Goal: Information Seeking & Learning: Learn about a topic

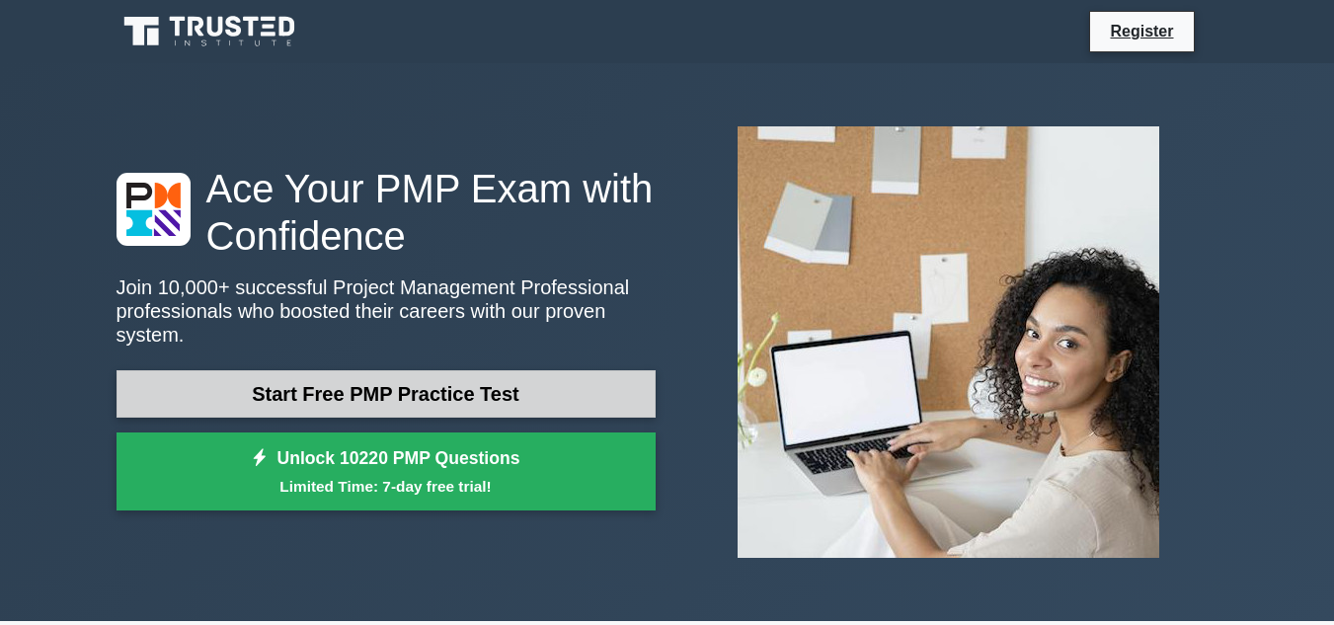
click at [449, 381] on link "Start Free PMP Practice Test" at bounding box center [386, 393] width 539 height 47
click at [446, 383] on link "Start Free PMP Practice Test" at bounding box center [386, 393] width 539 height 47
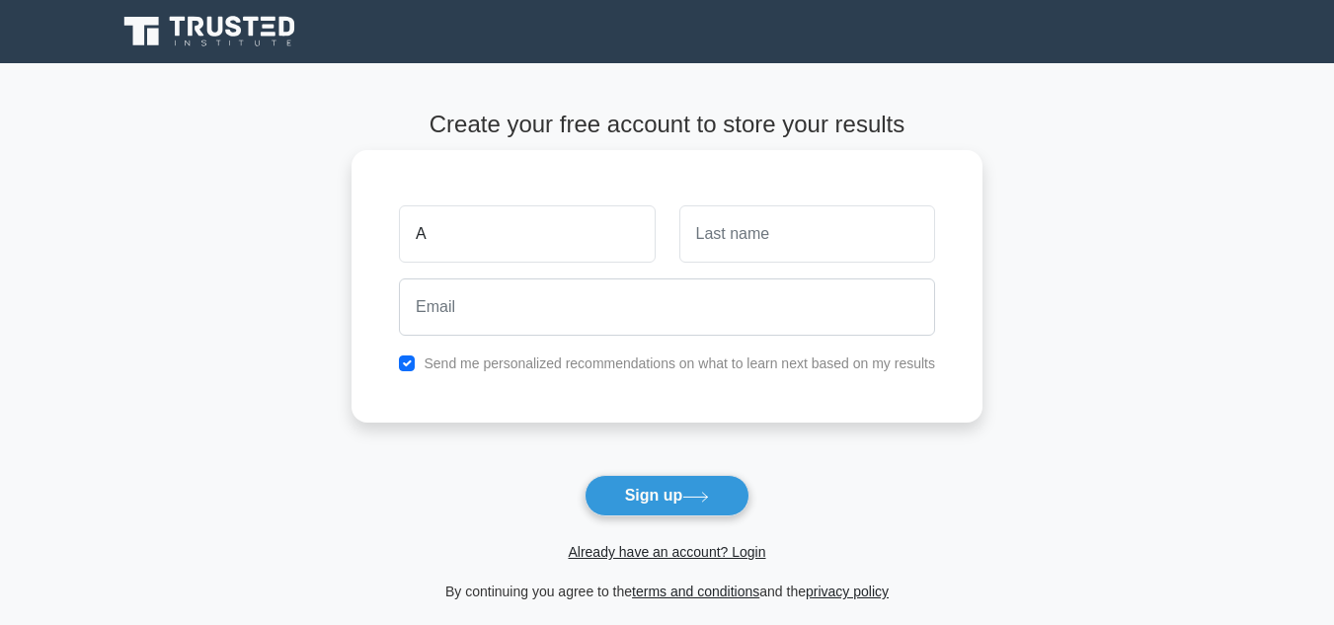
type input "Ashley"
click at [697, 224] on input "text" at bounding box center [807, 233] width 256 height 57
type input "wambui"
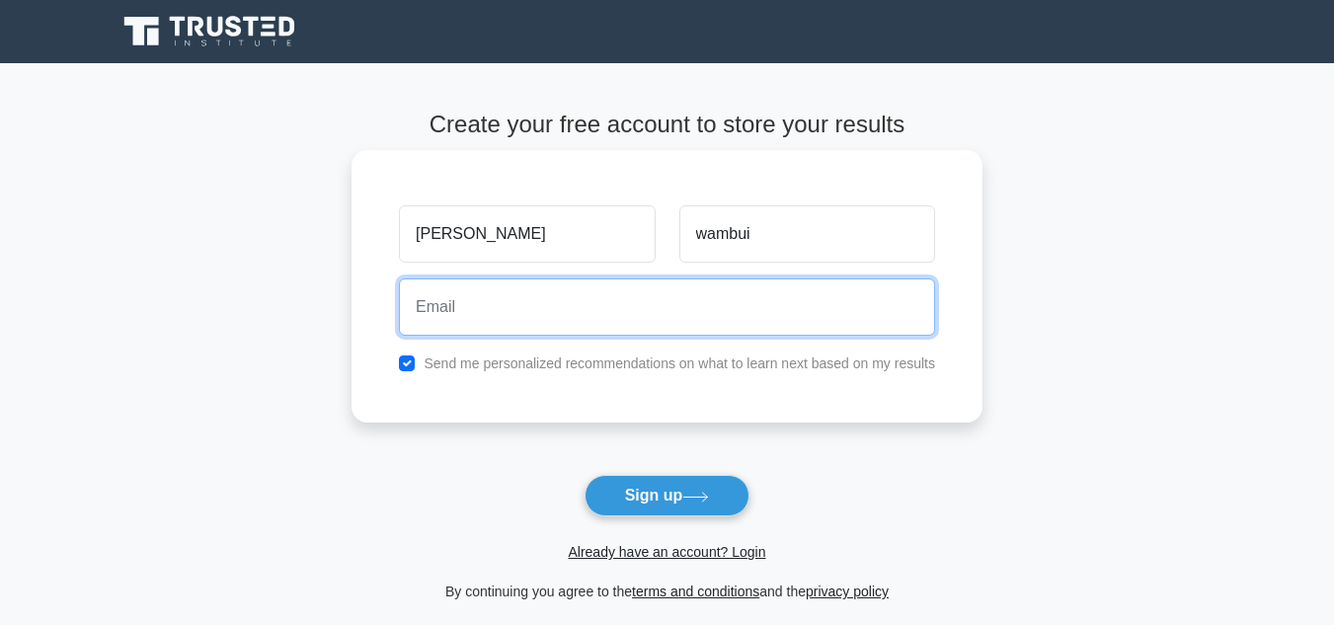
click at [412, 311] on input "email" at bounding box center [667, 306] width 536 height 57
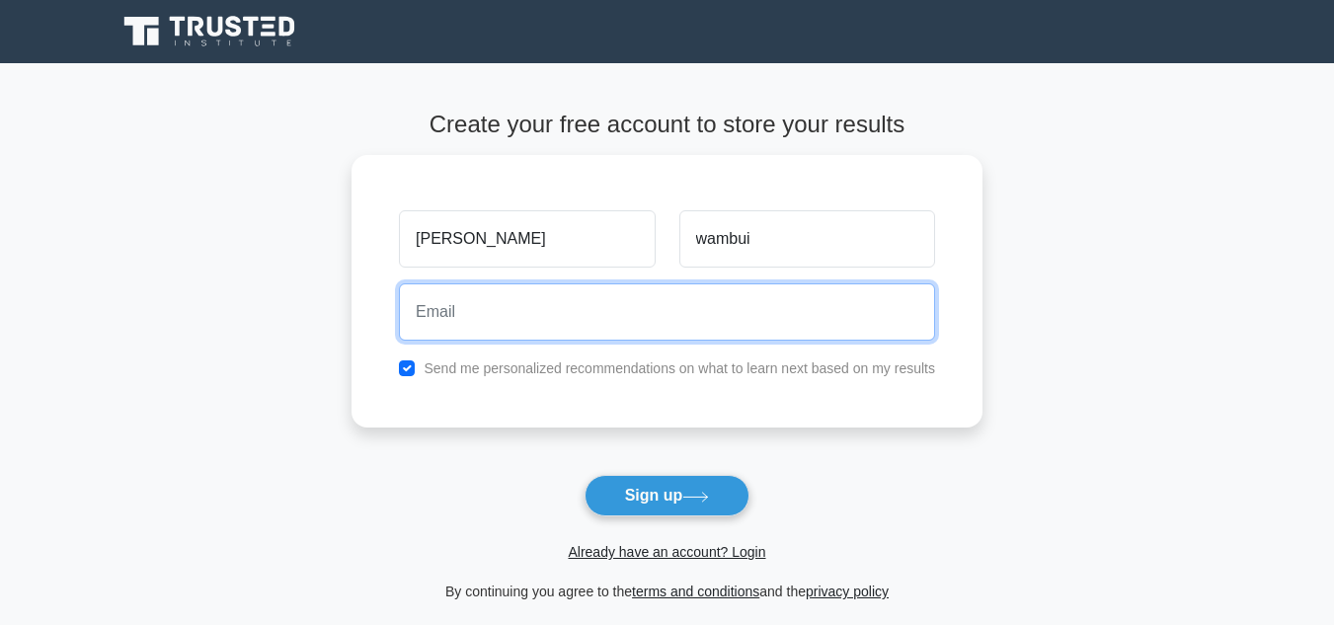
type input "eugenekamau815@gmail.com"
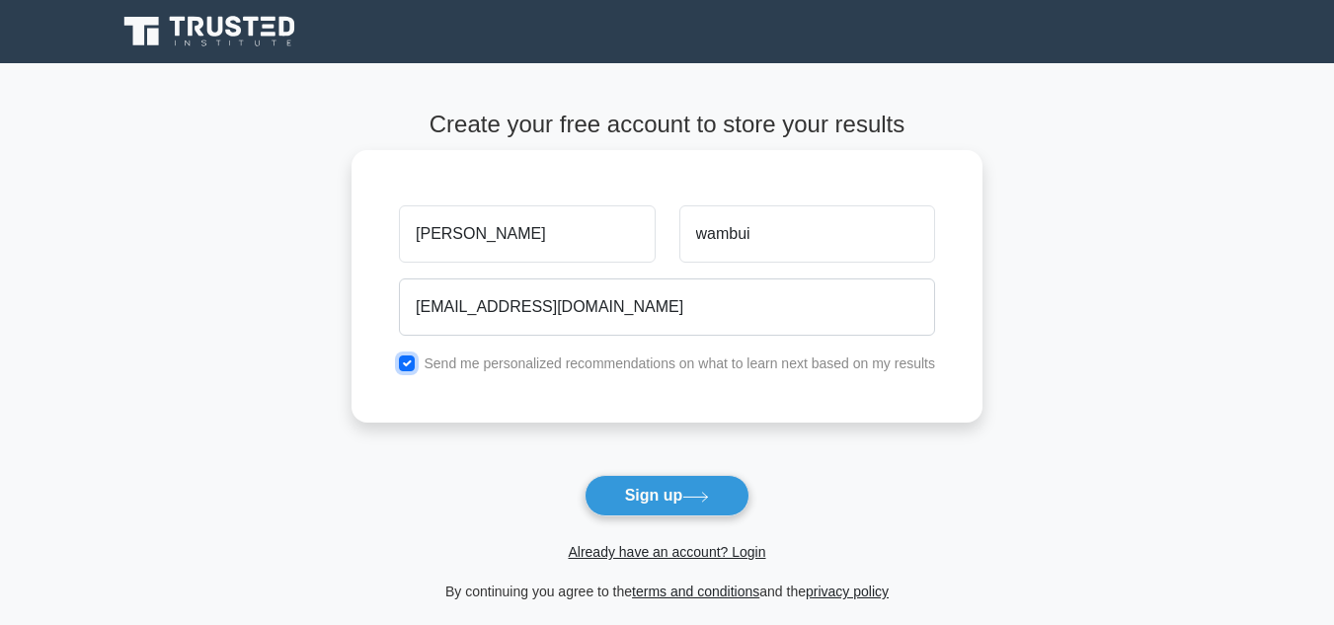
click at [411, 360] on input "checkbox" at bounding box center [407, 363] width 16 height 16
checkbox input "true"
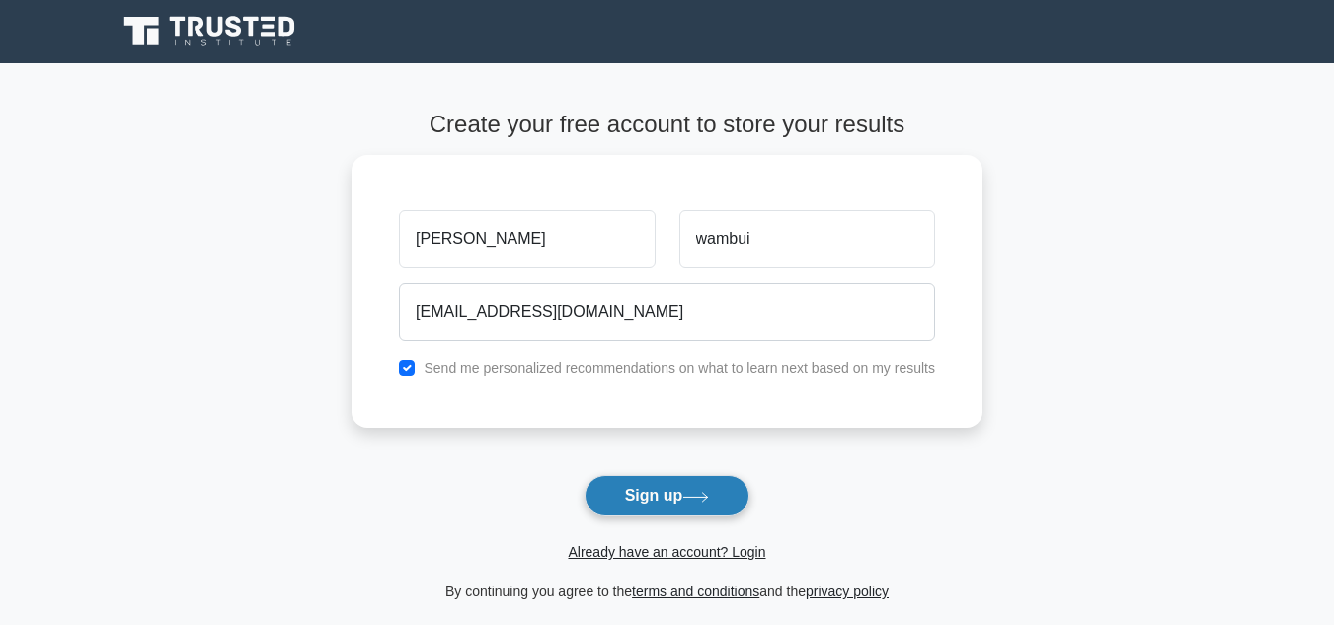
click at [701, 500] on icon at bounding box center [695, 497] width 27 height 11
click at [701, 500] on form "Create your free account to store your results Ashley wambui eugenekamau815@gma…" at bounding box center [667, 357] width 631 height 493
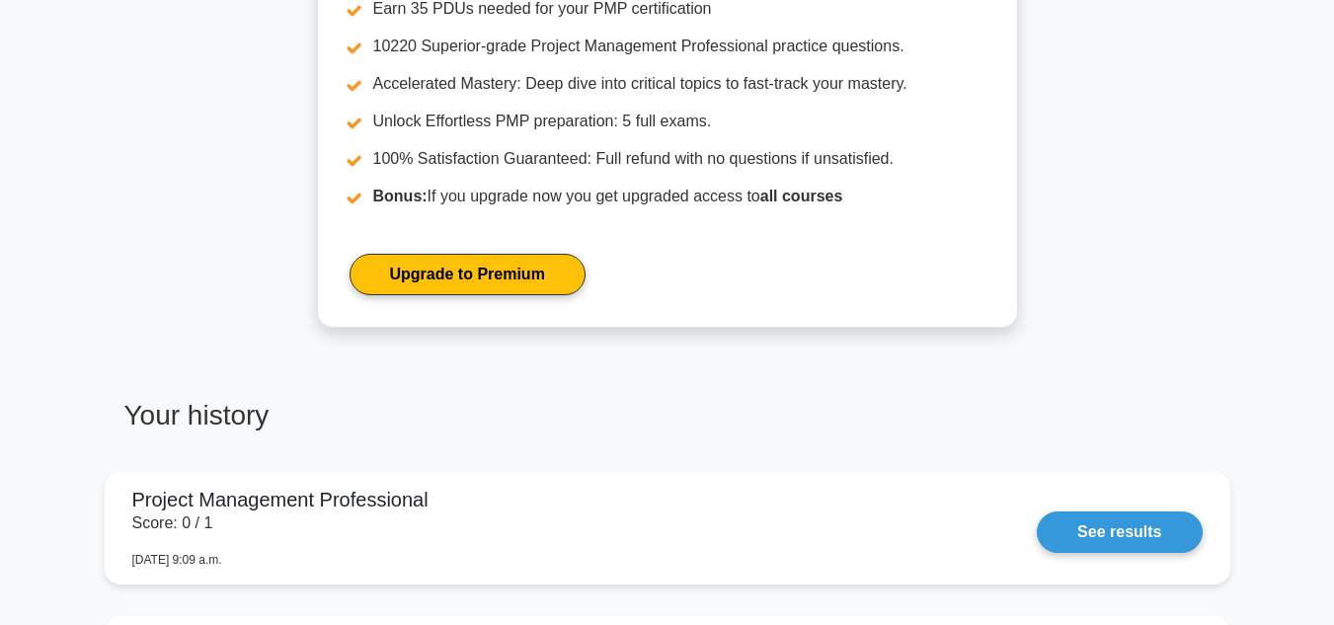
scroll to position [929, 0]
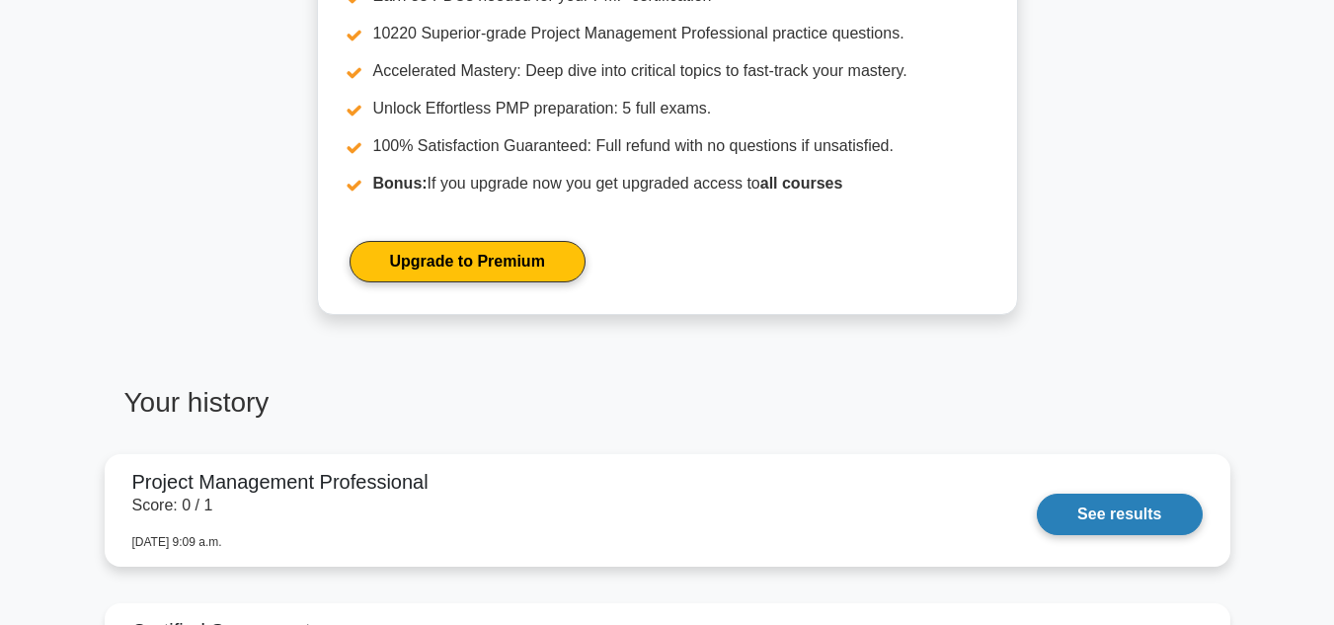
click at [1156, 507] on link "See results" at bounding box center [1119, 514] width 165 height 41
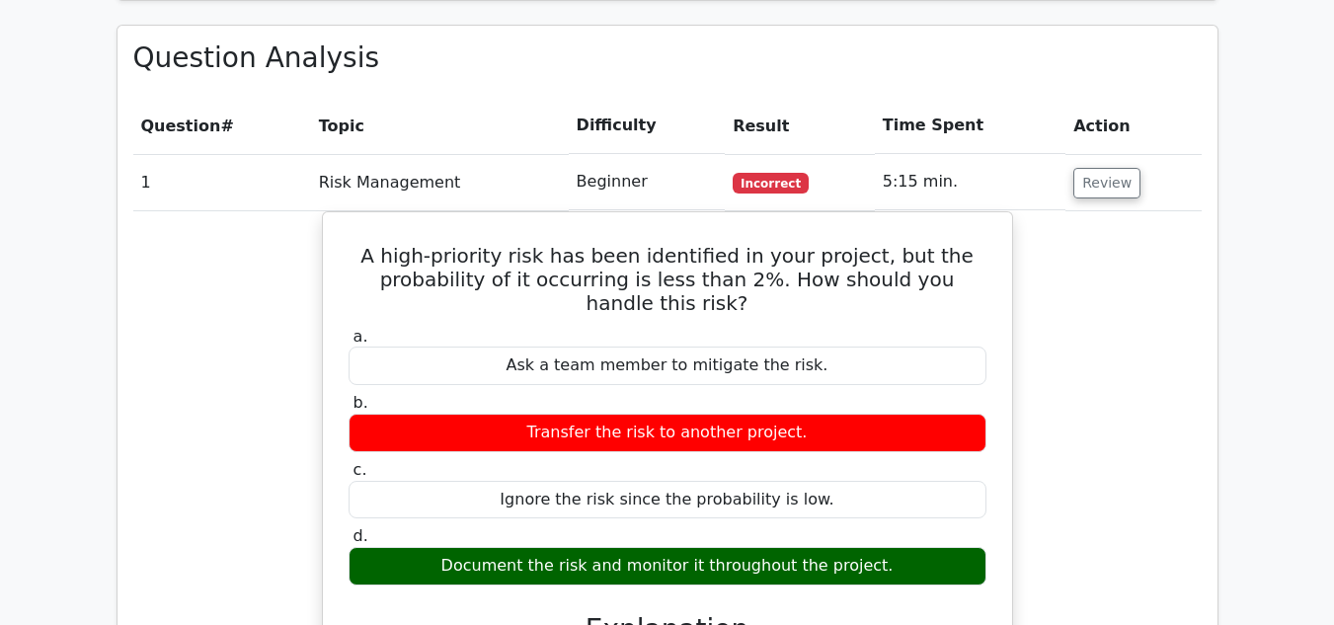
scroll to position [1409, 0]
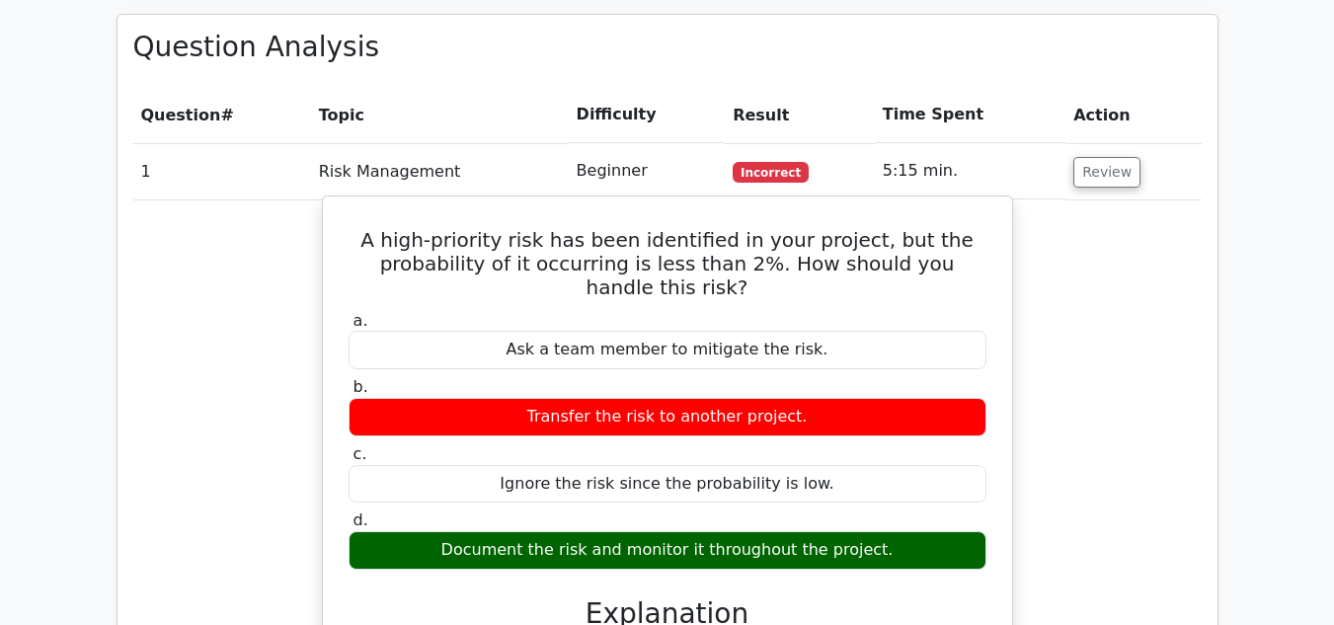
click at [553, 531] on div "Document the risk and monitor it throughout the project." at bounding box center [668, 550] width 638 height 39
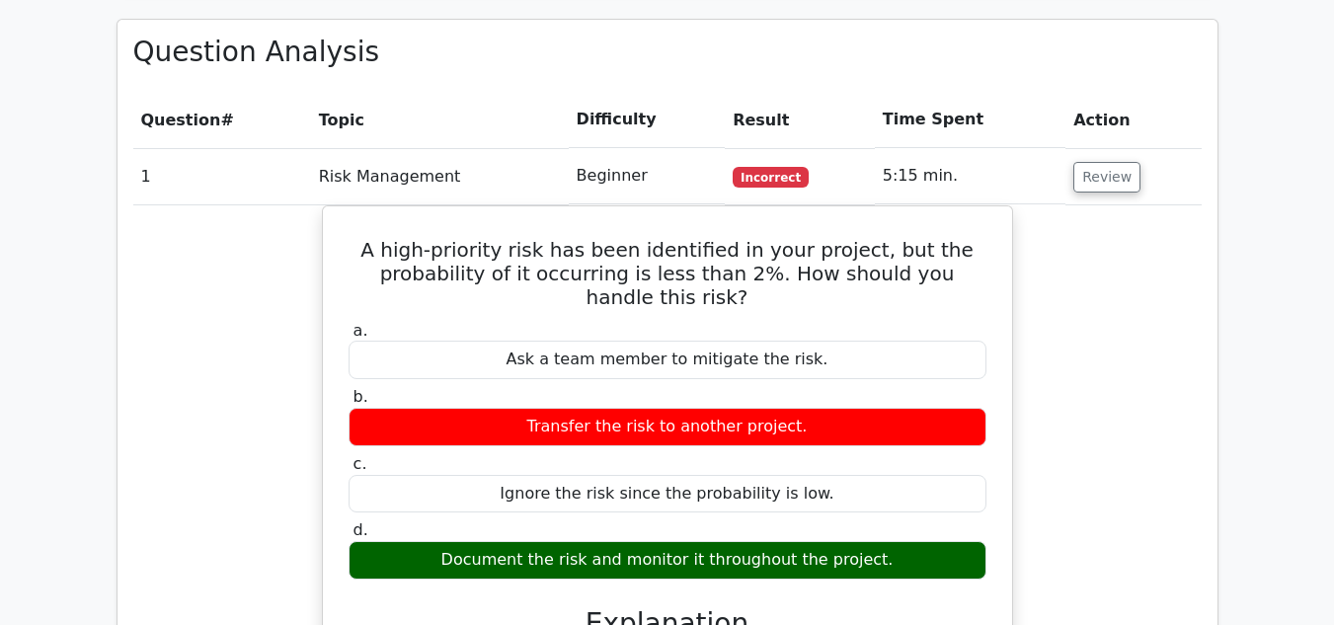
scroll to position [0, 12]
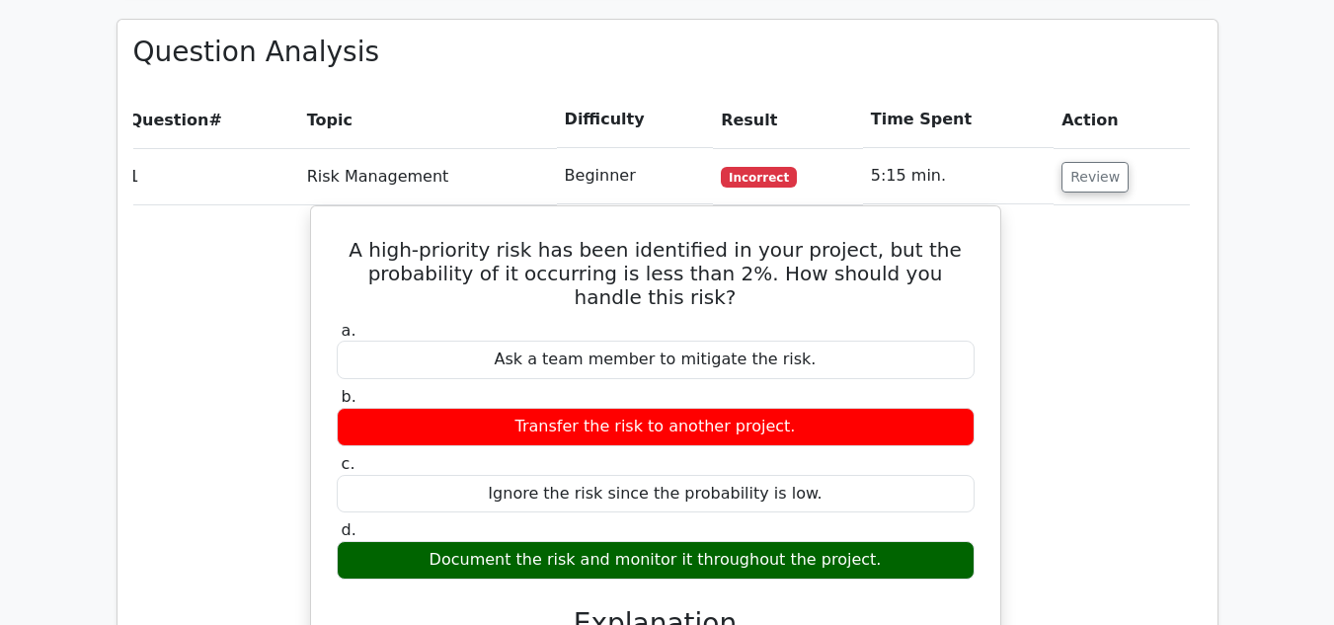
drag, startPoint x: 553, startPoint y: 484, endPoint x: 1243, endPoint y: 180, distance: 754.2
click at [1243, 180] on main "Go Premium Project Management Professional Preparation Package (2025) Earn 35 P…" at bounding box center [667, 252] width 1334 height 3197
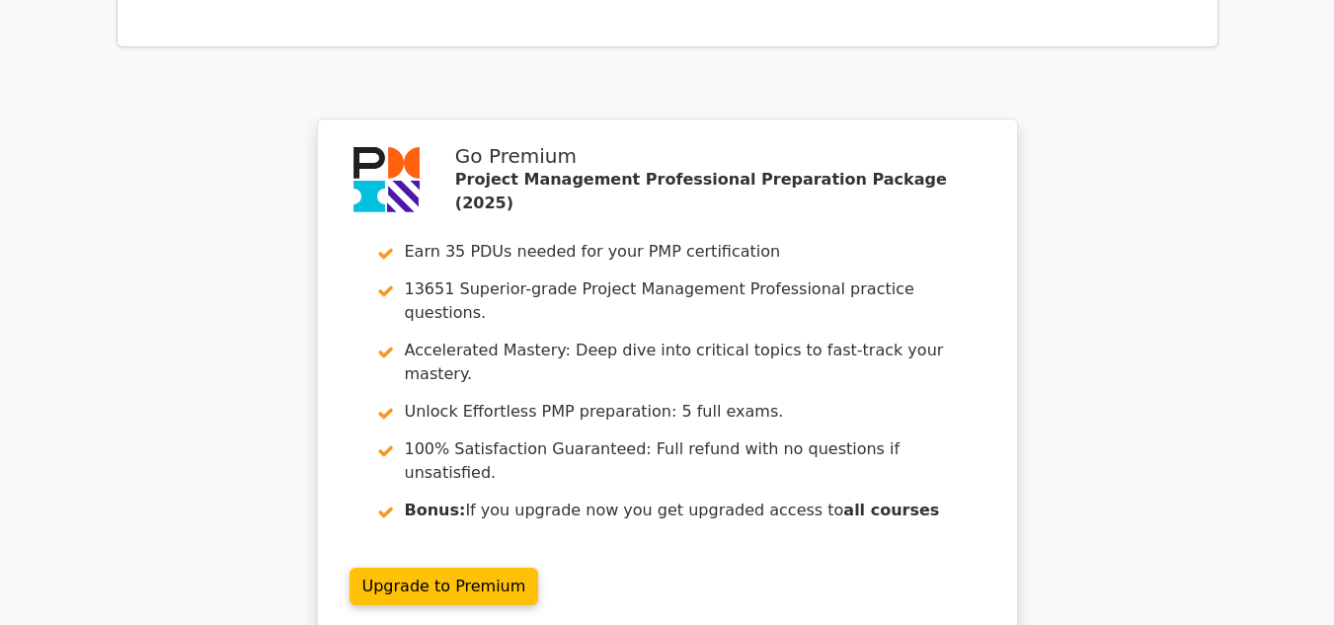
scroll to position [2472, 0]
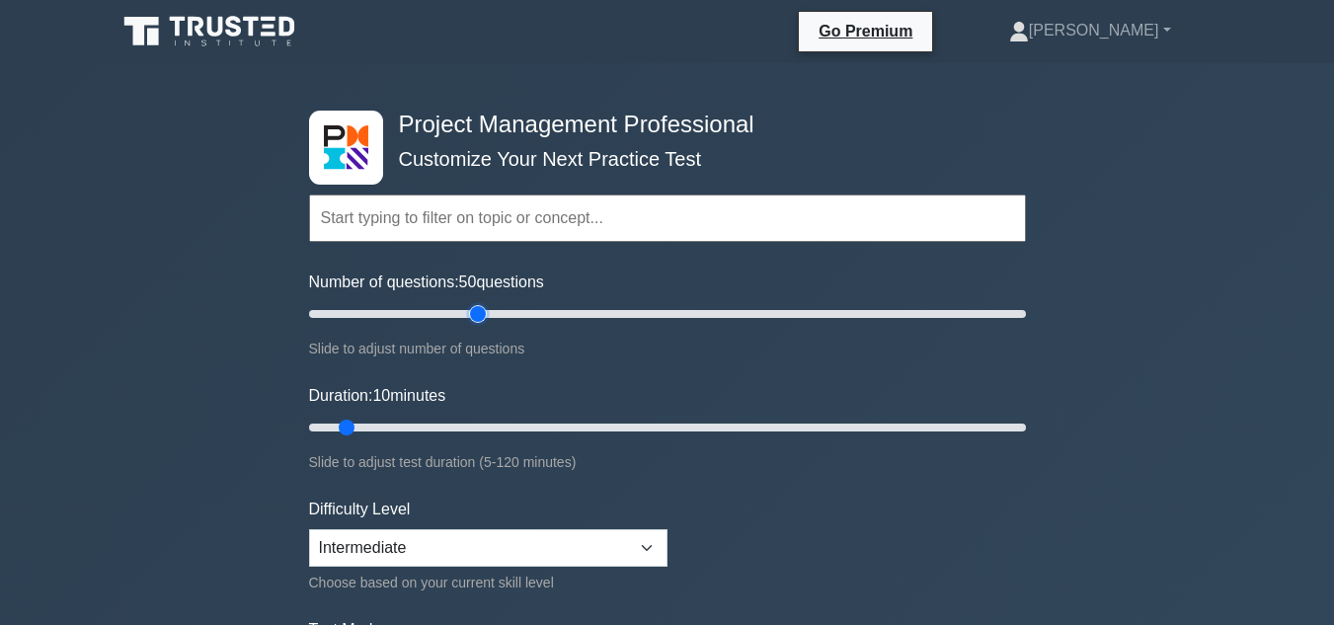
drag, startPoint x: 333, startPoint y: 312, endPoint x: 475, endPoint y: 299, distance: 142.8
type input "50"
click at [475, 302] on input "Number of questions: 50 questions" at bounding box center [667, 314] width 717 height 24
click at [342, 423] on input "Duration: 10 minutes" at bounding box center [667, 428] width 717 height 24
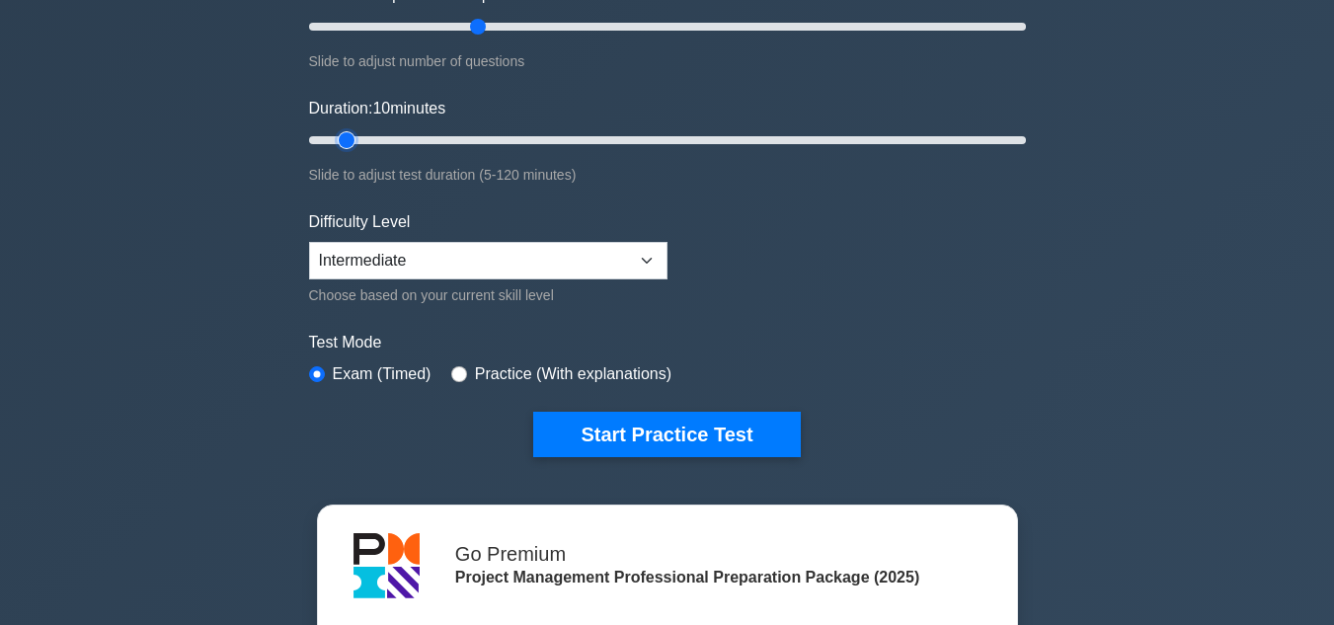
scroll to position [300, 0]
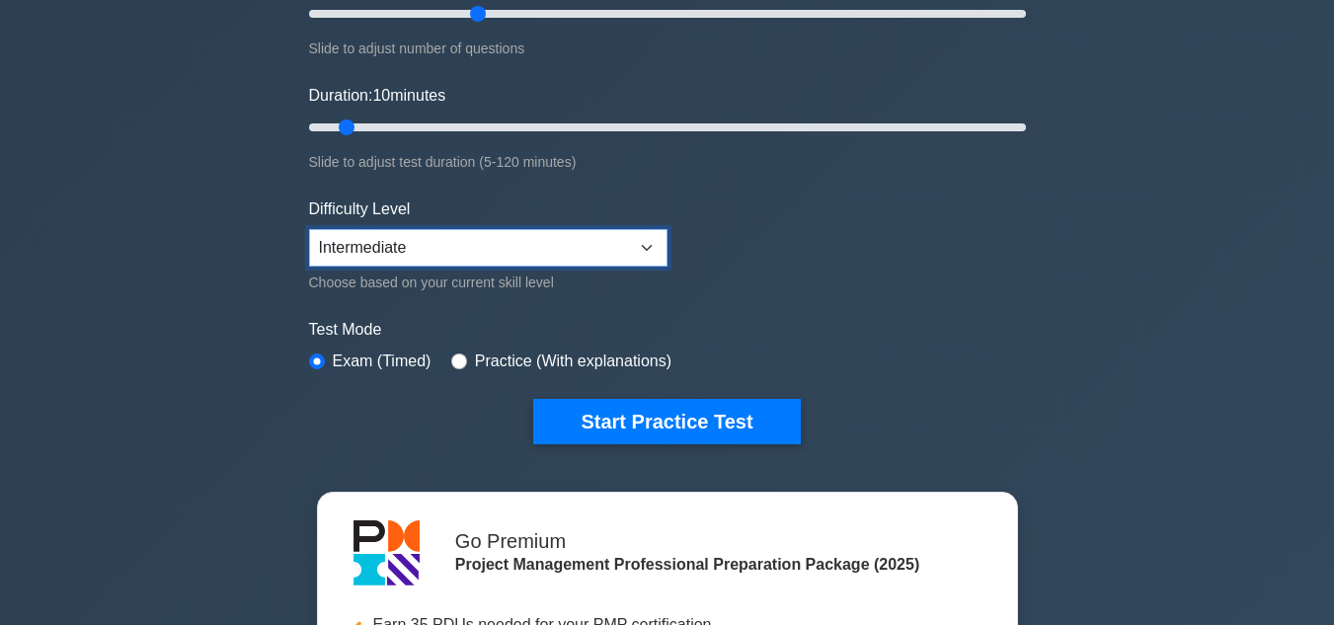
click at [647, 248] on select "Beginner Intermediate Expert" at bounding box center [488, 248] width 358 height 38
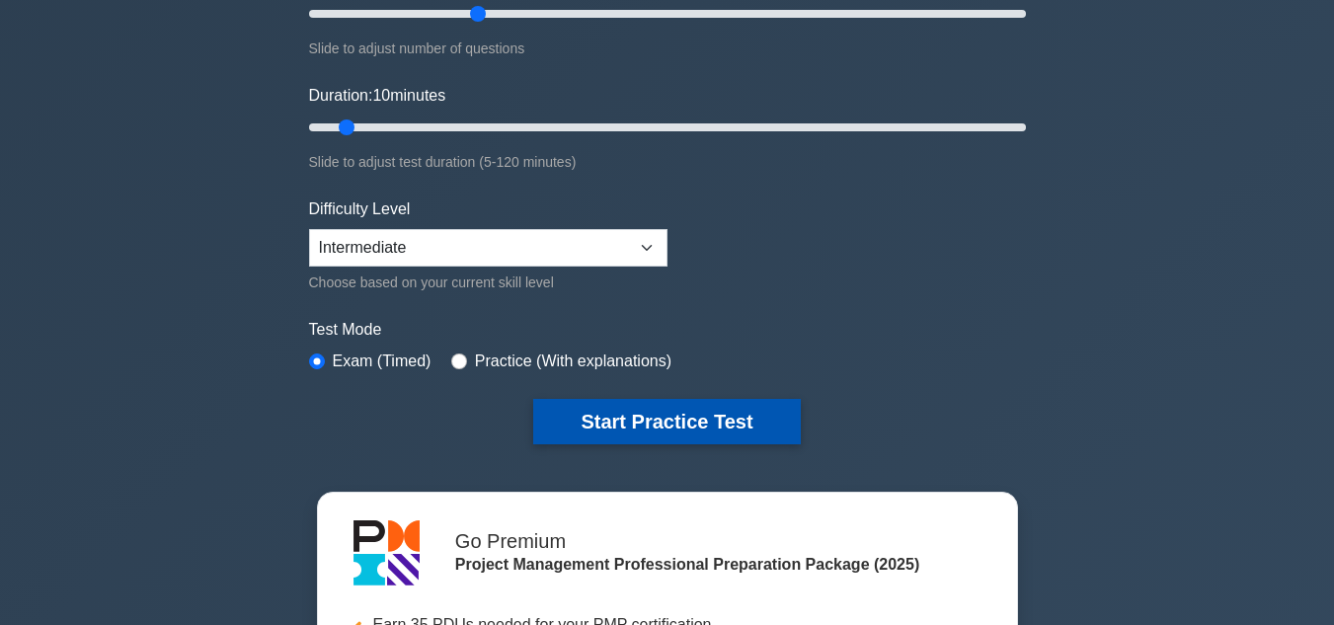
click at [657, 414] on button "Start Practice Test" at bounding box center [666, 421] width 267 height 45
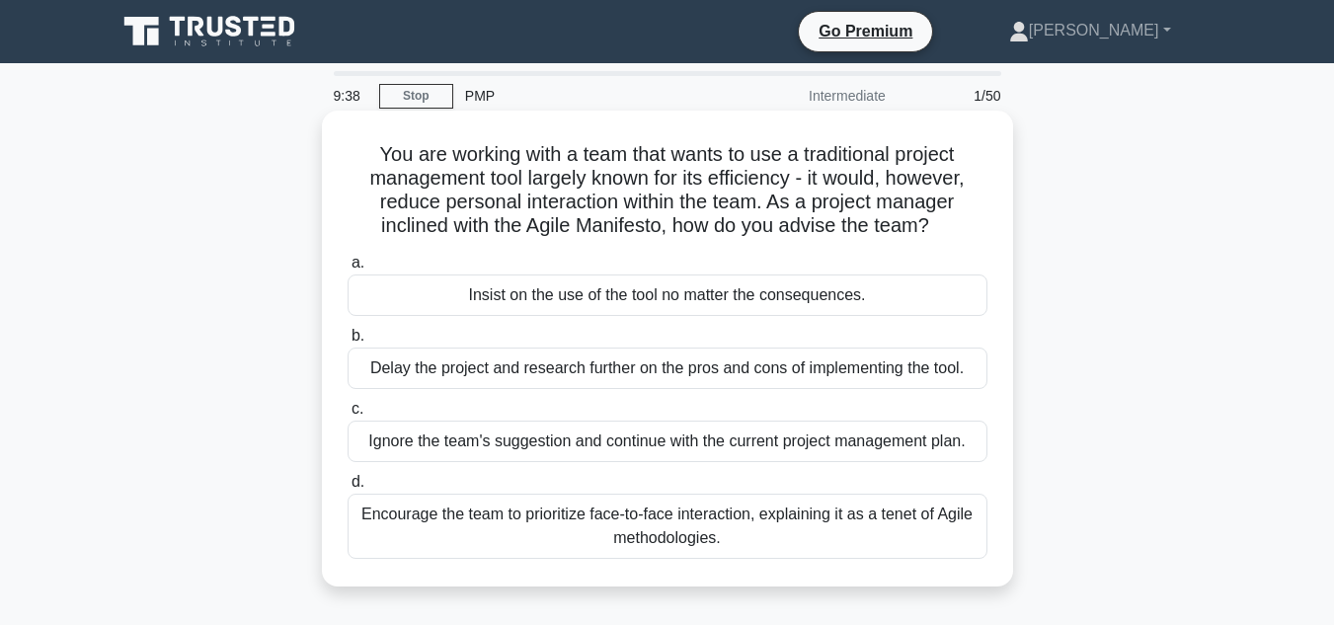
click at [439, 519] on div "Encourage the team to prioritize face-to-face interaction, explaining it as a t…" at bounding box center [668, 526] width 640 height 65
click at [348, 489] on input "d. Encourage the team to prioritize face-to-face interaction, explaining it as …" at bounding box center [348, 482] width 0 height 13
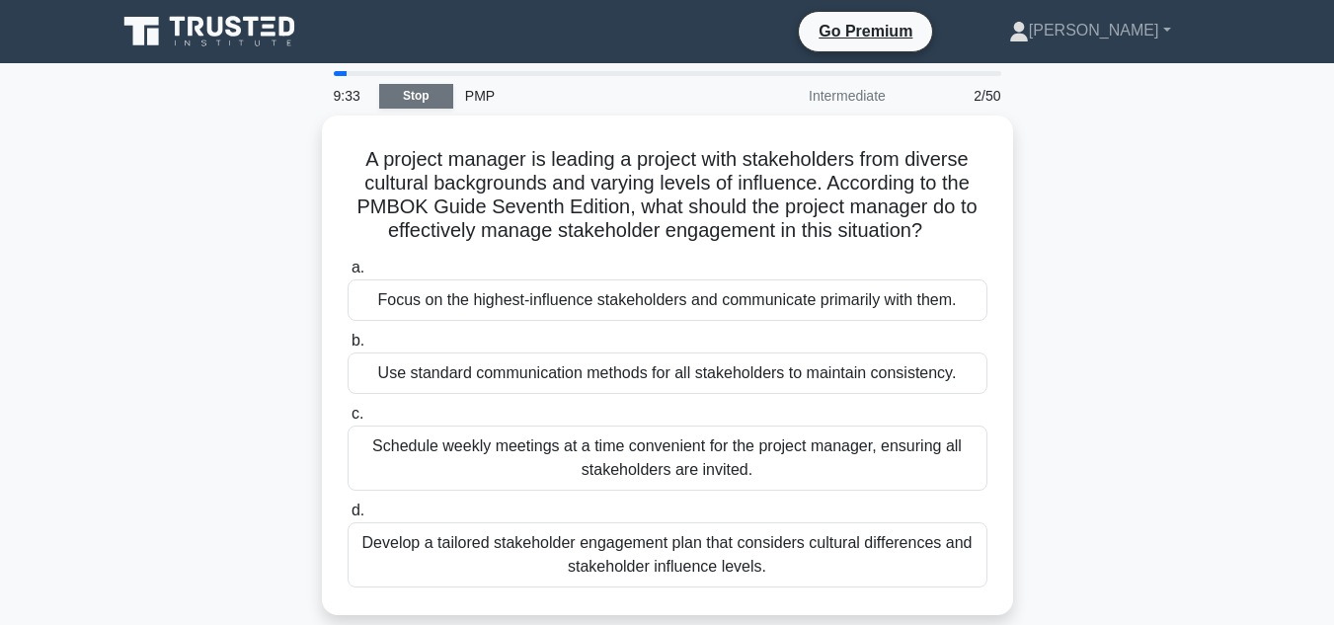
click at [419, 104] on link "Stop" at bounding box center [416, 96] width 74 height 25
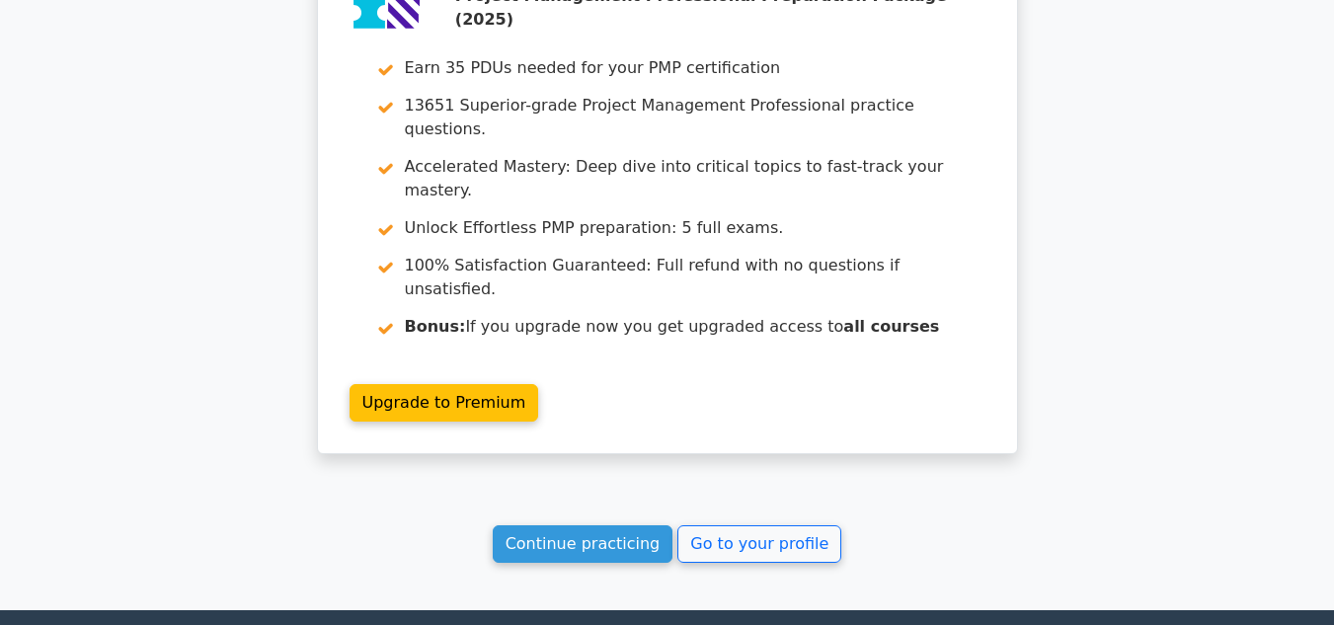
scroll to position [2734, 0]
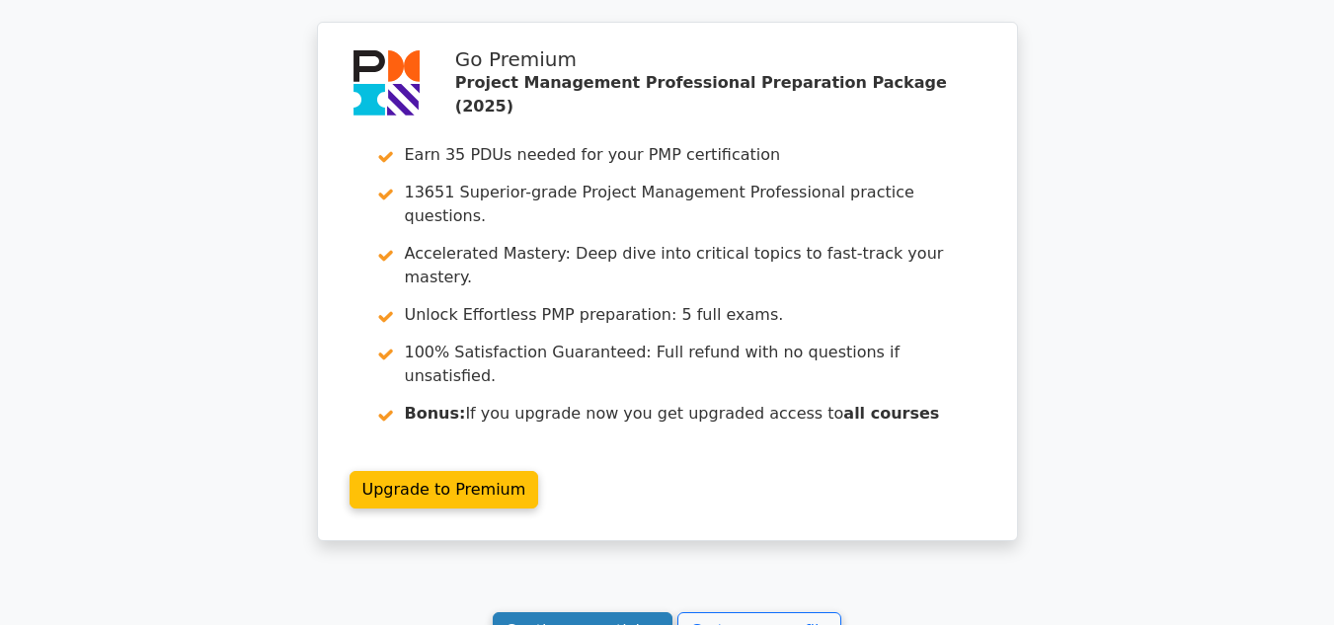
click at [625, 612] on link "Continue practicing" at bounding box center [583, 631] width 181 height 38
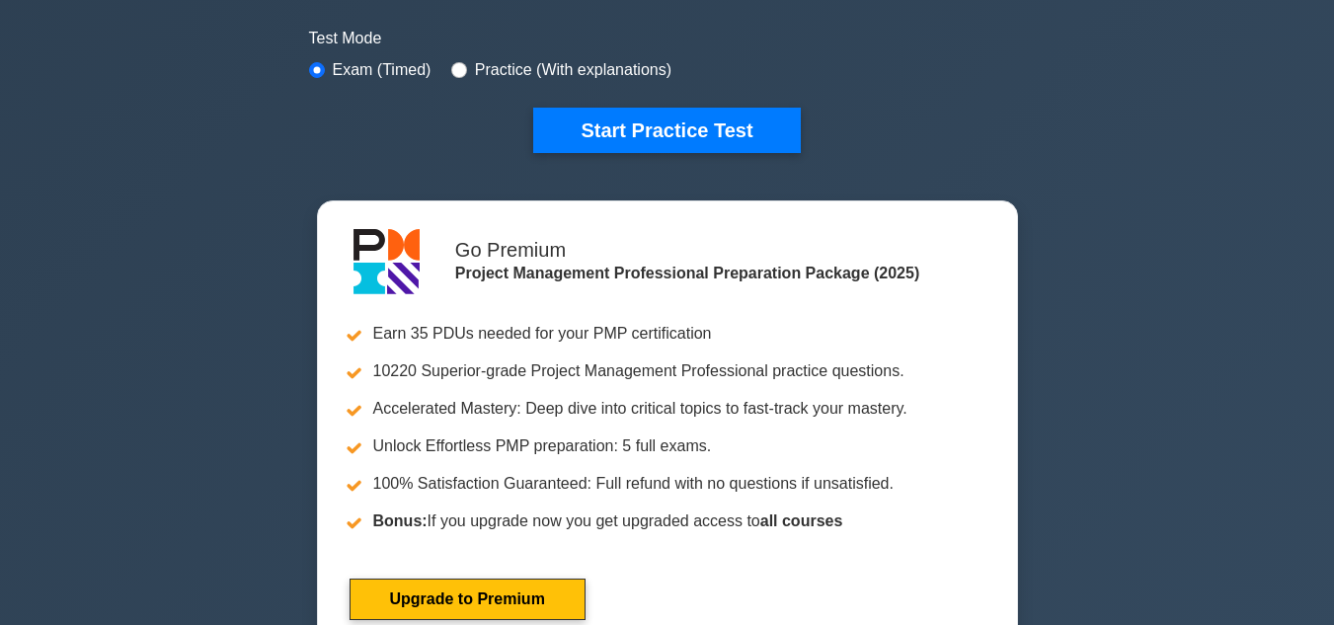
scroll to position [539, 0]
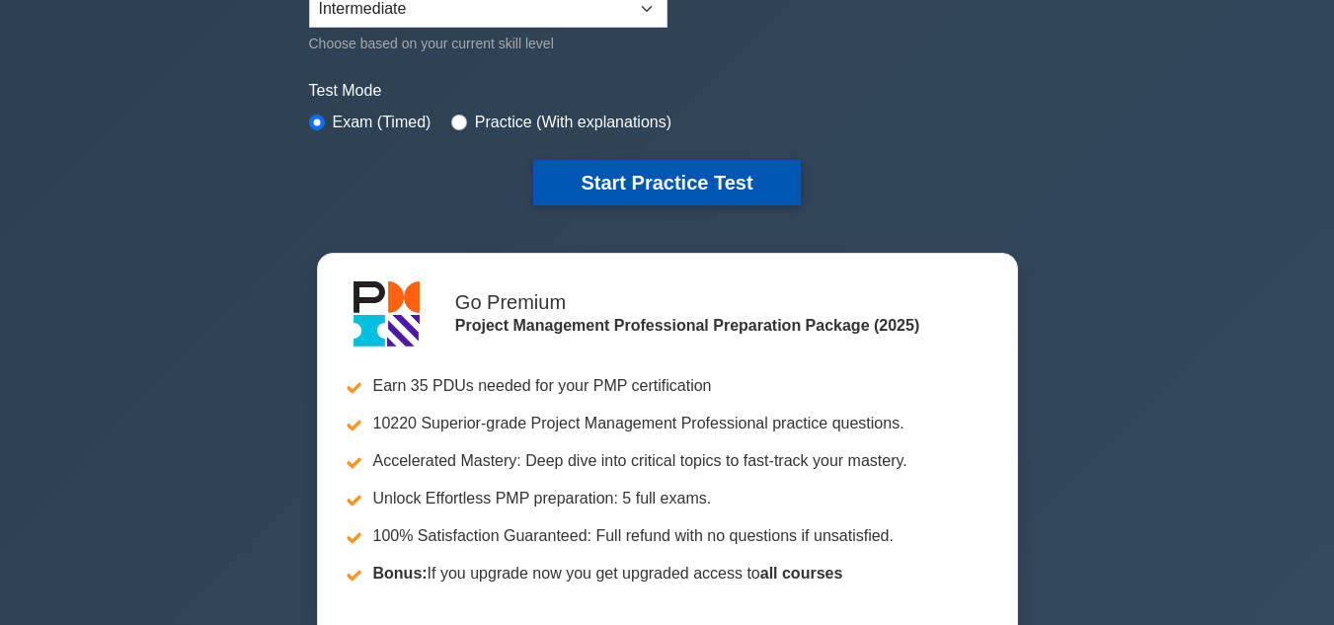
click at [780, 168] on button "Start Practice Test" at bounding box center [666, 182] width 267 height 45
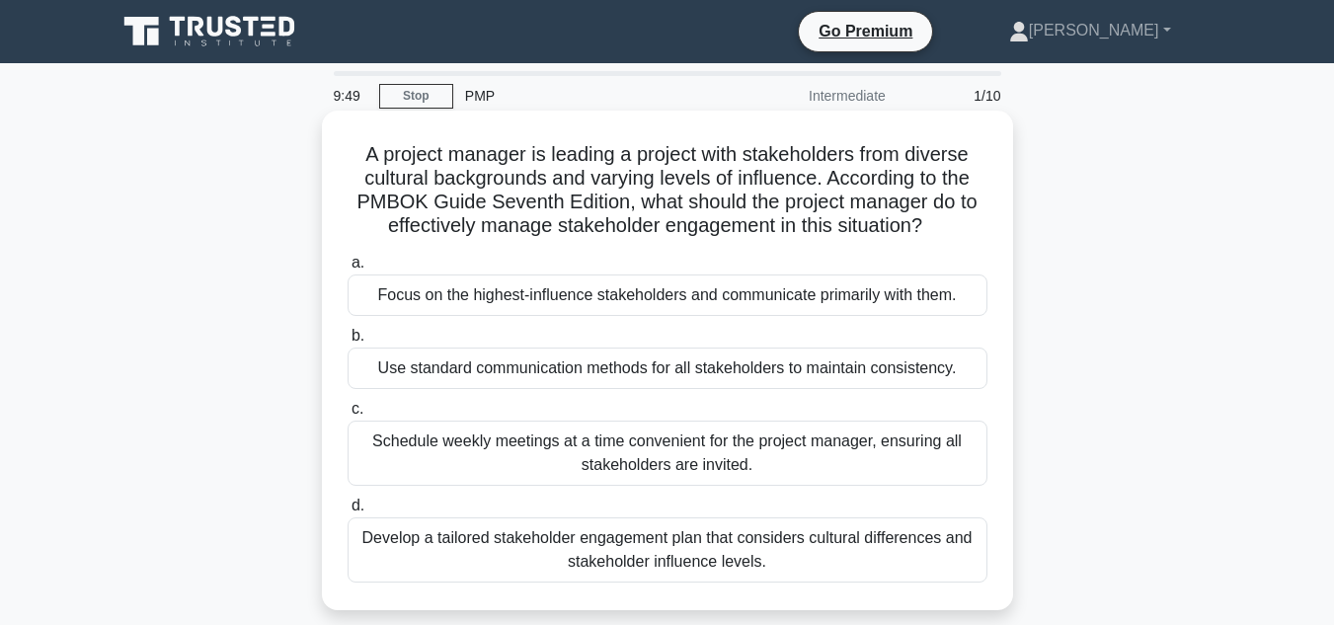
click at [563, 541] on div "Develop a tailored stakeholder engagement plan that considers cultural differen…" at bounding box center [668, 549] width 640 height 65
click at [348, 512] on input "d. Develop a tailored stakeholder engagement plan that considers cultural diffe…" at bounding box center [348, 506] width 0 height 13
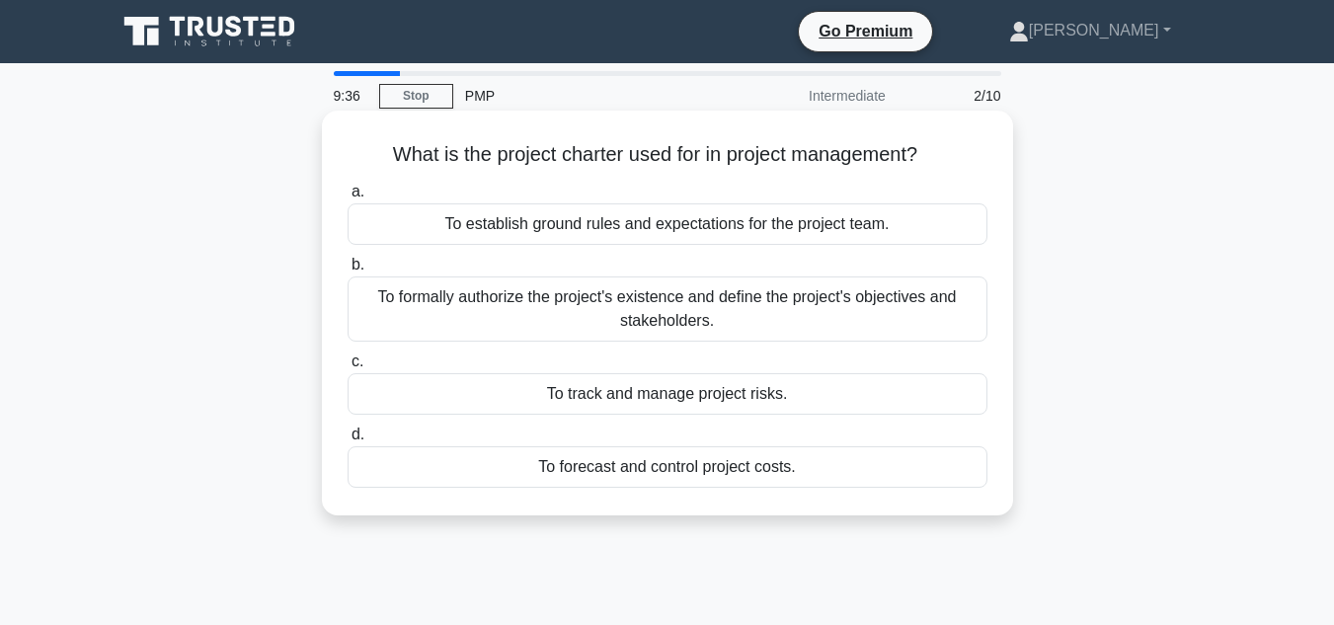
click at [617, 464] on div "To forecast and control project costs." at bounding box center [668, 466] width 640 height 41
click at [348, 441] on input "d. To forecast and control project costs." at bounding box center [348, 435] width 0 height 13
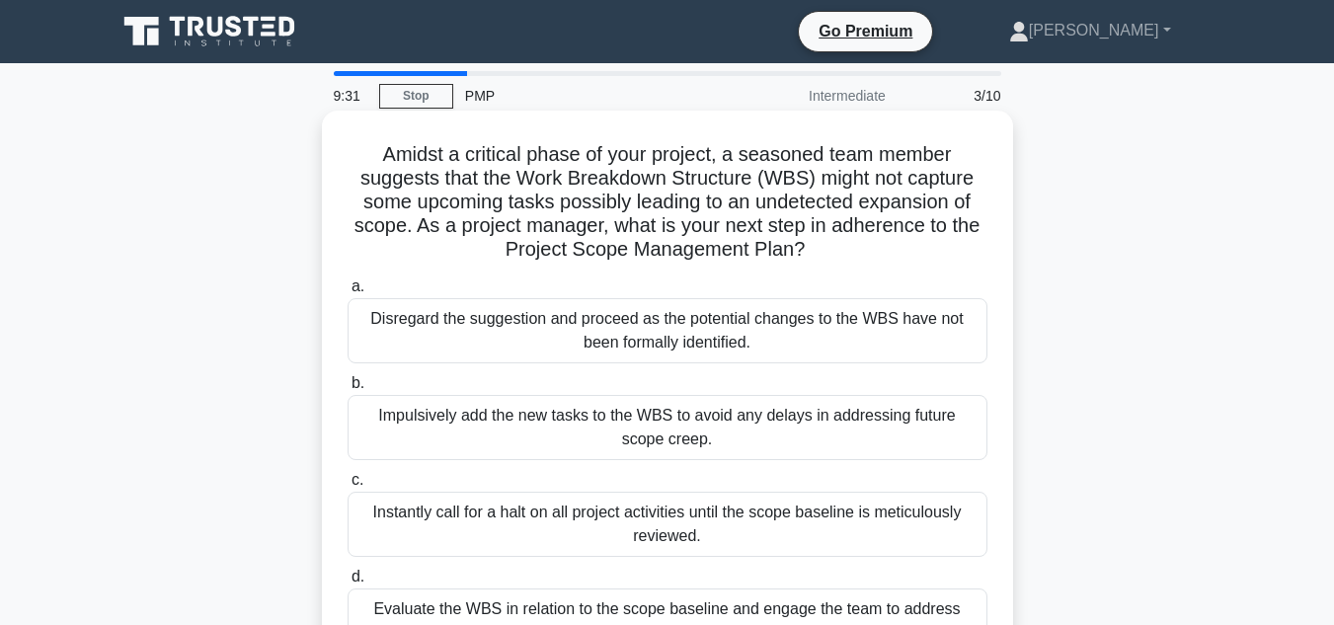
click at [474, 603] on div "Evaluate the WBS in relation to the scope baseline and engage the team to addre…" at bounding box center [668, 620] width 640 height 65
click at [348, 584] on input "d. Evaluate the WBS in relation to the scope baseline and engage the team to ad…" at bounding box center [348, 577] width 0 height 13
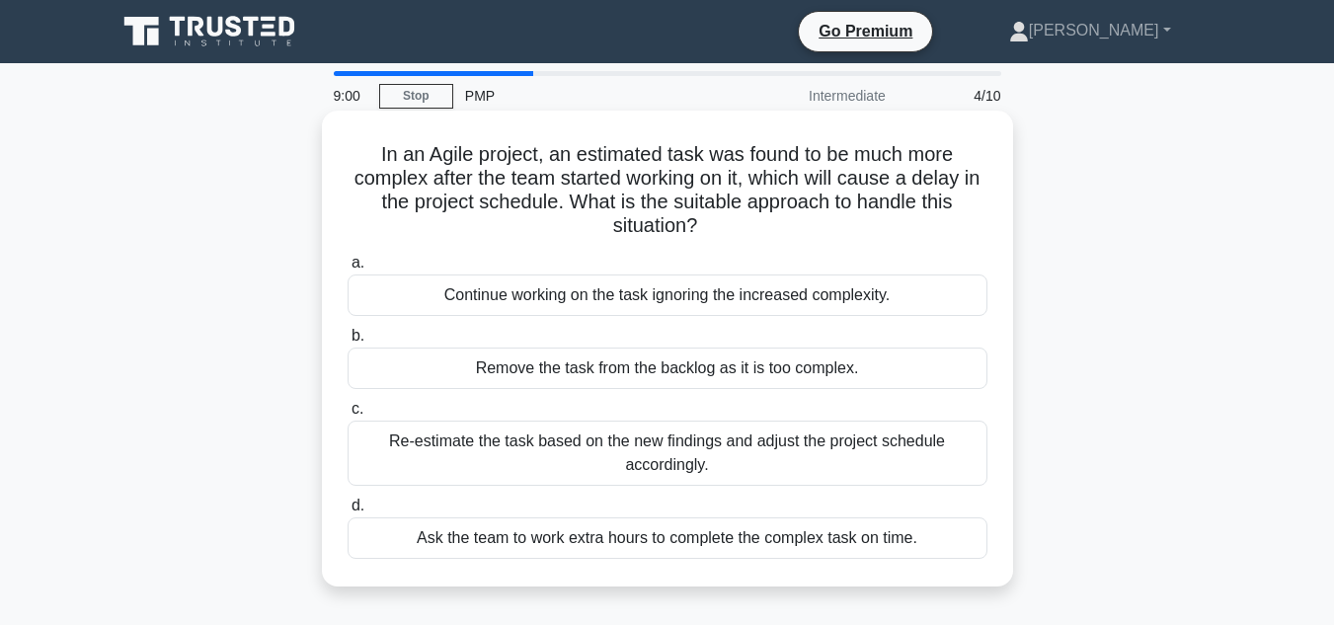
click at [757, 460] on div "Re-estimate the task based on the new findings and adjust the project schedule …" at bounding box center [668, 453] width 640 height 65
click at [348, 416] on input "c. Re-estimate the task based on the new findings and adjust the project schedu…" at bounding box center [348, 409] width 0 height 13
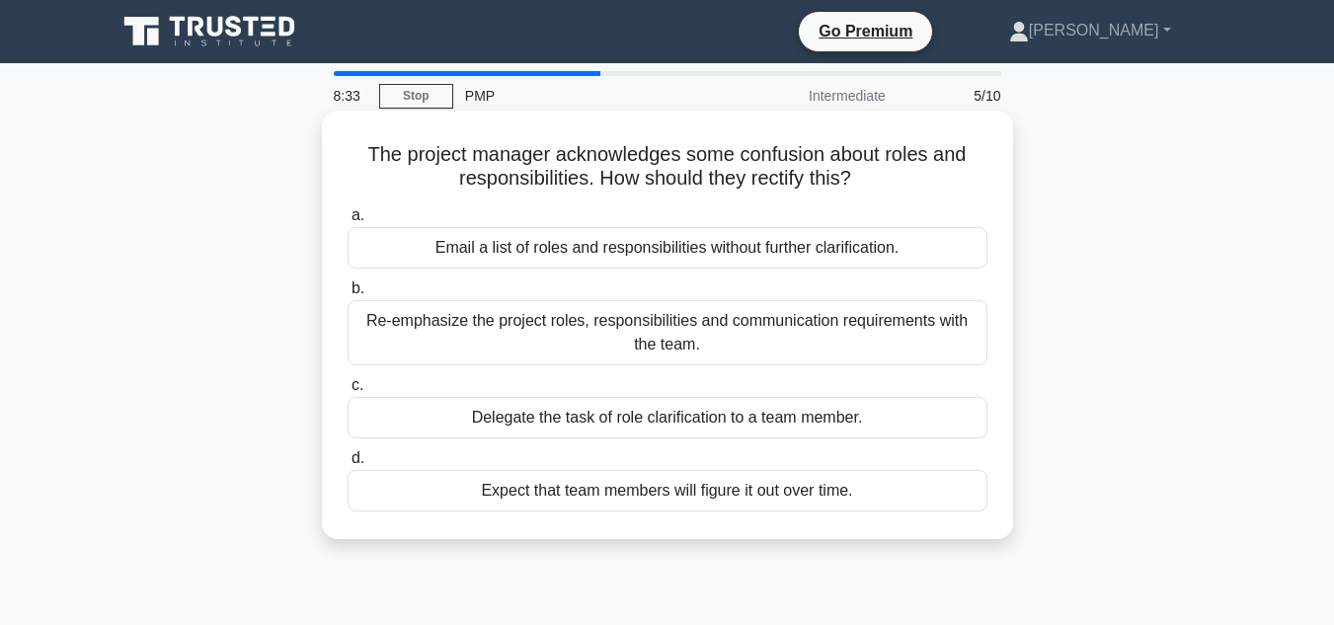
click at [644, 336] on div "Re-emphasize the project roles, responsibilities and communication requirements…" at bounding box center [668, 332] width 640 height 65
click at [348, 295] on input "b. Re-emphasize the project roles, responsibilities and communication requireme…" at bounding box center [348, 288] width 0 height 13
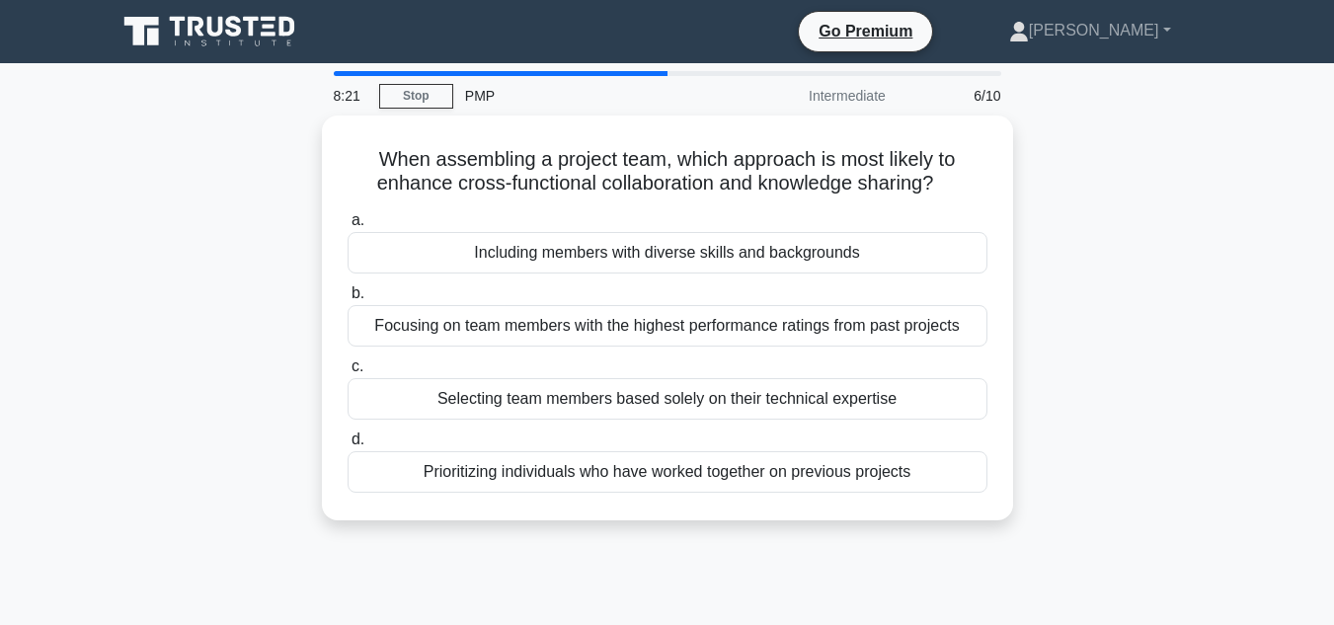
click at [483, 98] on div "PMP" at bounding box center [589, 95] width 272 height 39
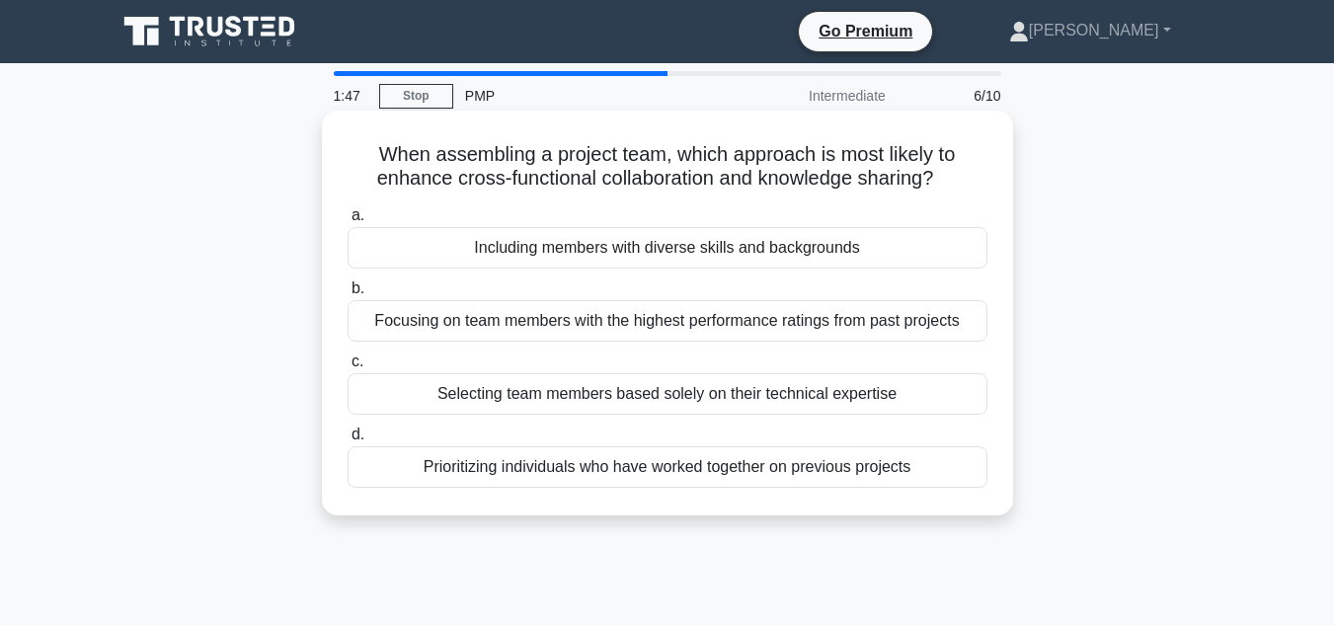
click at [602, 244] on div "Including members with diverse skills and backgrounds" at bounding box center [668, 247] width 640 height 41
click at [348, 222] on input "a. Including members with diverse skills and backgrounds" at bounding box center [348, 215] width 0 height 13
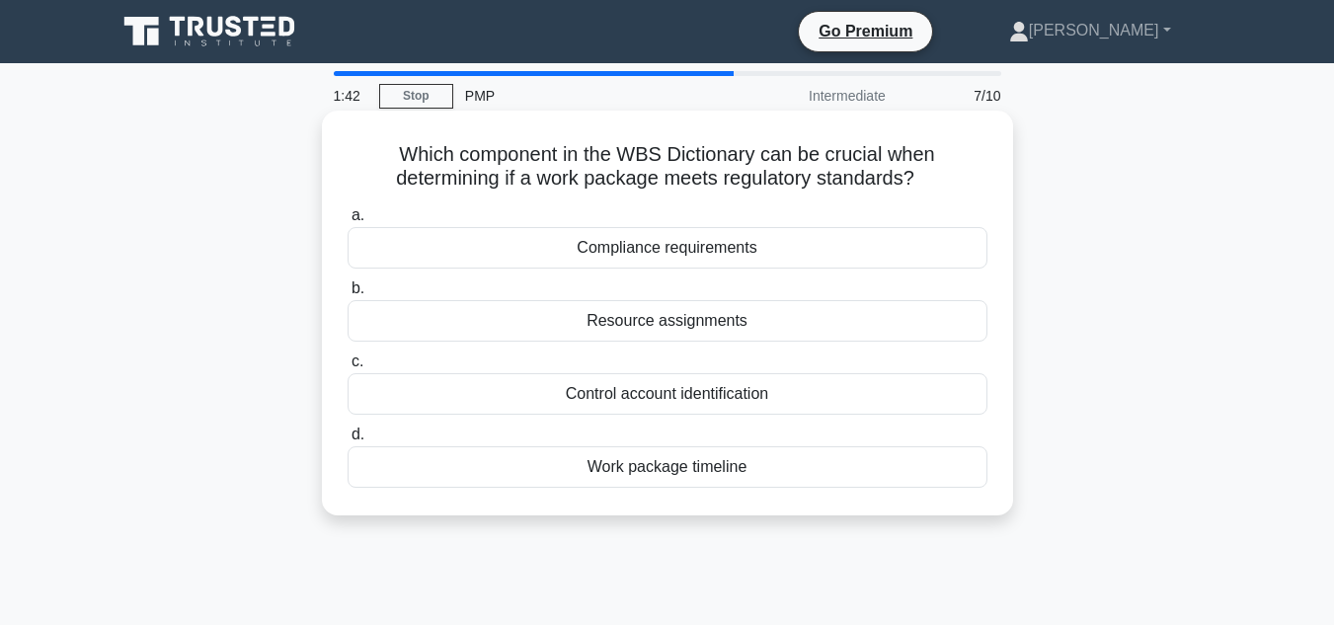
click at [658, 324] on div "Resource assignments" at bounding box center [668, 320] width 640 height 41
click at [348, 295] on input "b. Resource assignments" at bounding box center [348, 288] width 0 height 13
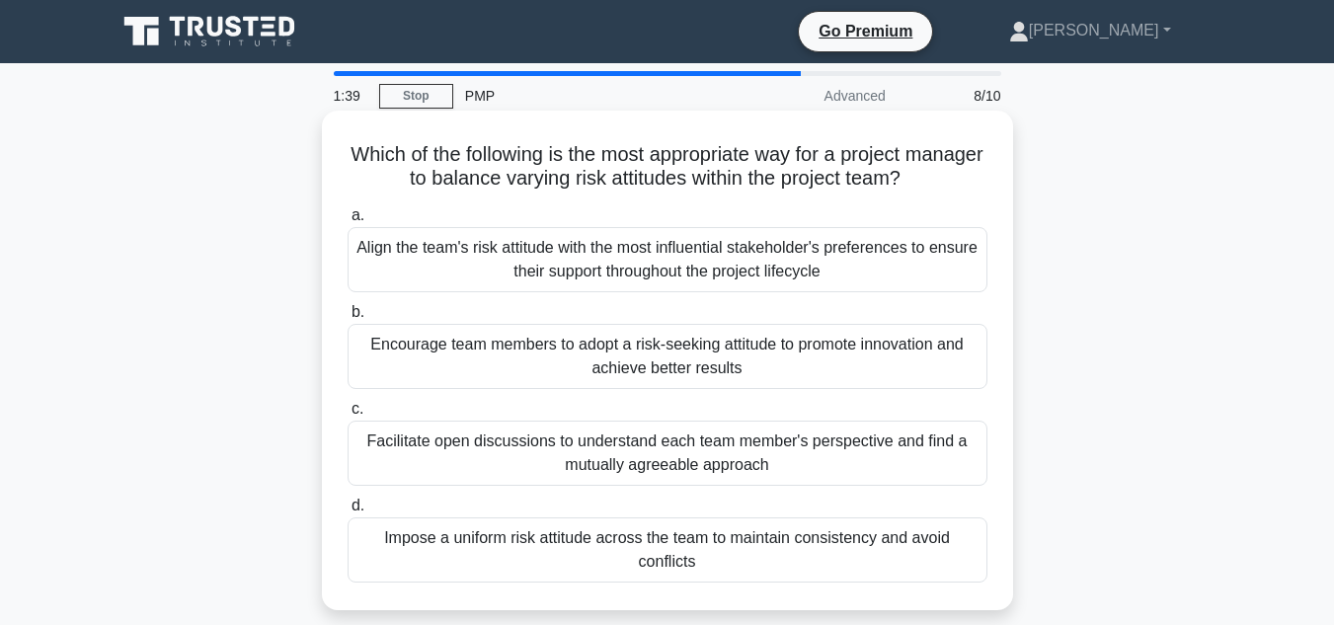
click at [604, 385] on div "Encourage team members to adopt a risk-seeking attitude to promote innovation a…" at bounding box center [668, 356] width 640 height 65
click at [348, 319] on input "b. Encourage team members to adopt a risk-seeking attitude to promote innovatio…" at bounding box center [348, 312] width 0 height 13
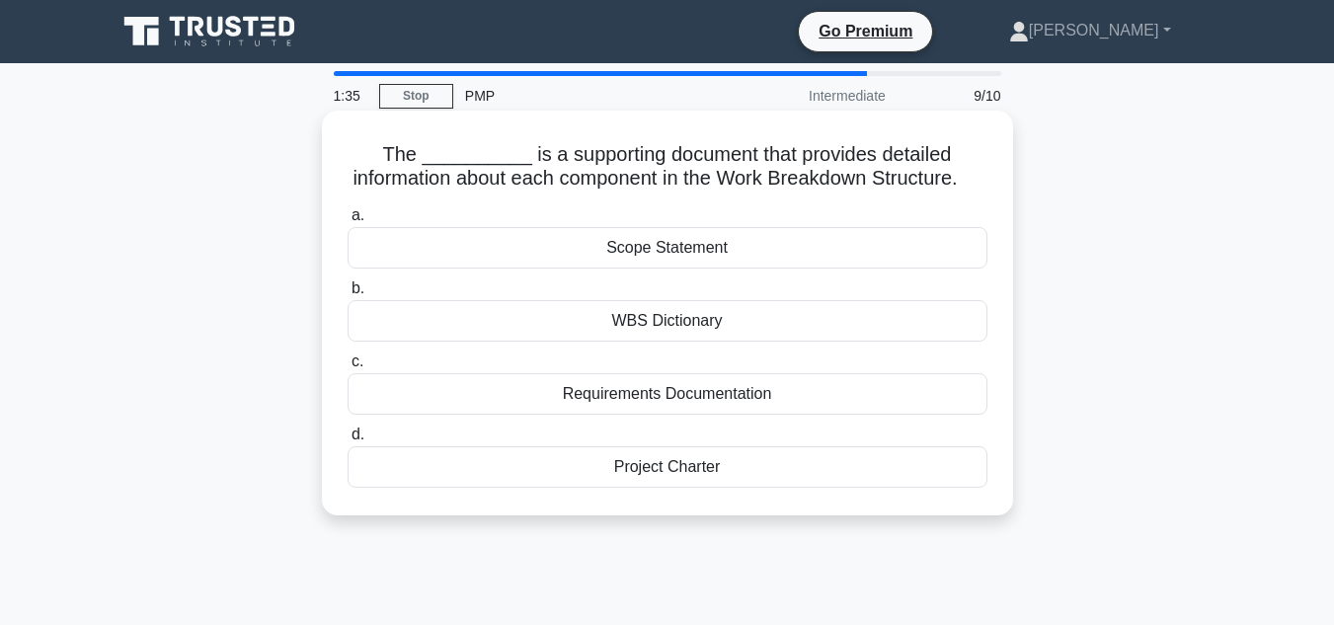
click at [635, 342] on div "WBS Dictionary" at bounding box center [668, 320] width 640 height 41
click at [348, 295] on input "b. WBS Dictionary" at bounding box center [348, 288] width 0 height 13
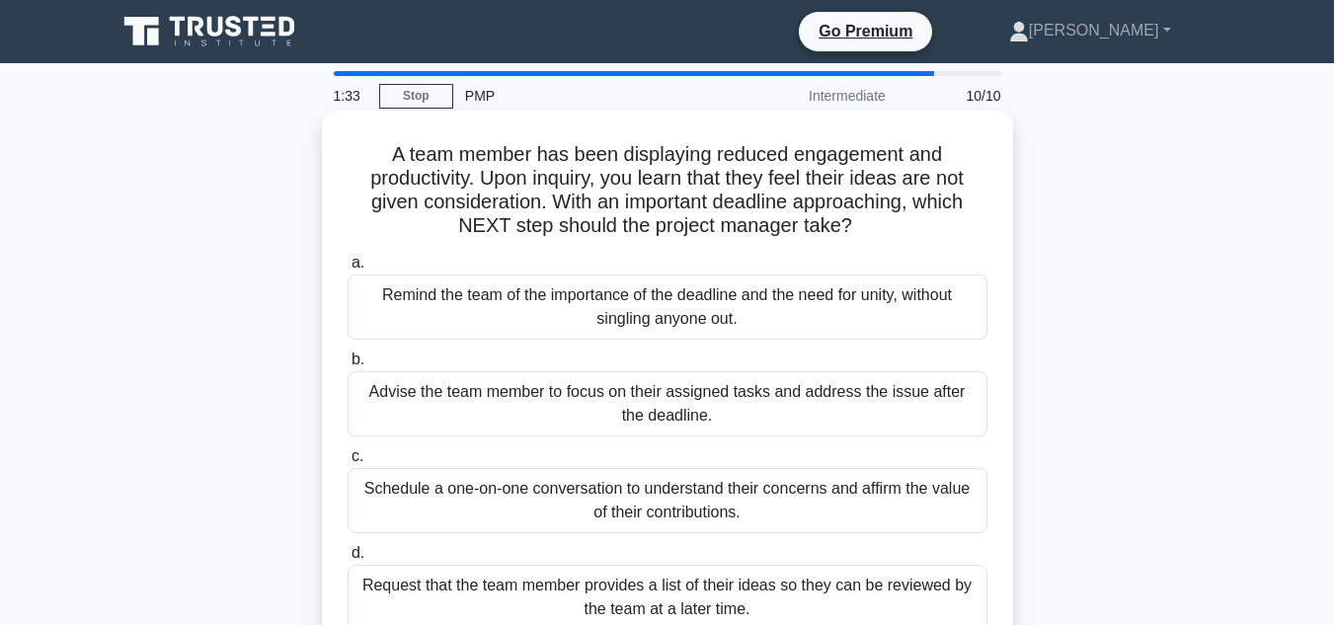
click at [631, 407] on div "Advise the team member to focus on their assigned tasks and address the issue a…" at bounding box center [668, 403] width 640 height 65
click at [348, 366] on input "b. Advise the team member to focus on their assigned tasks and address the issu…" at bounding box center [348, 359] width 0 height 13
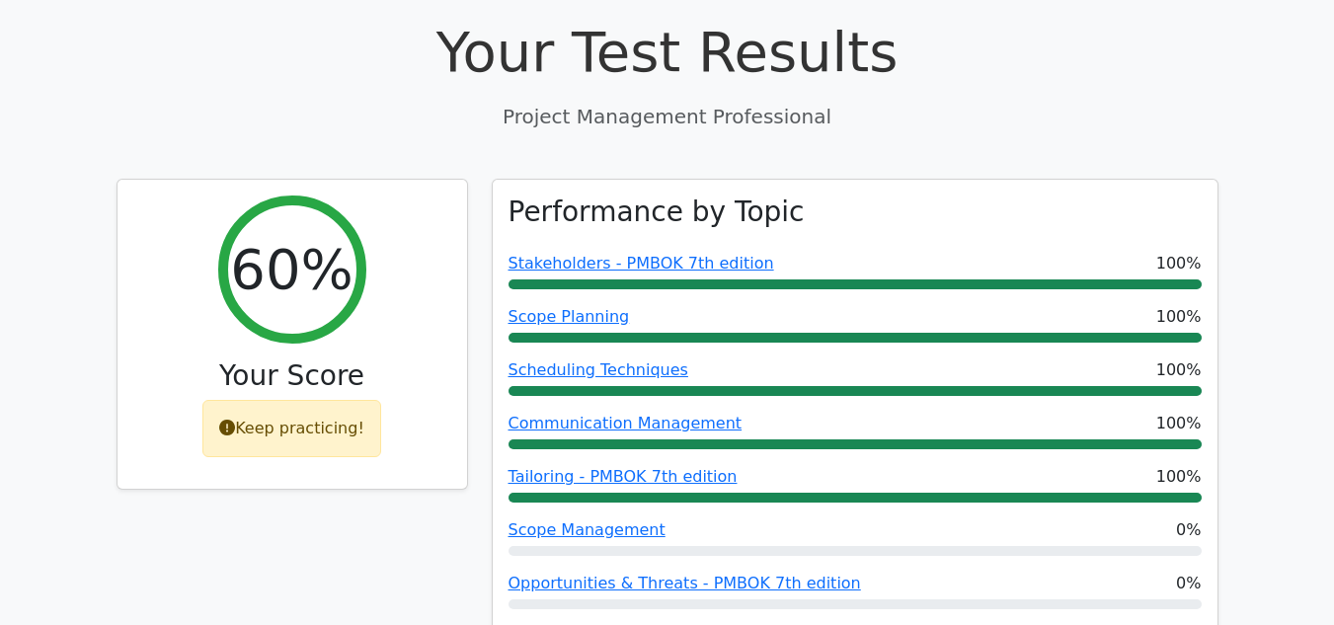
scroll to position [657, 0]
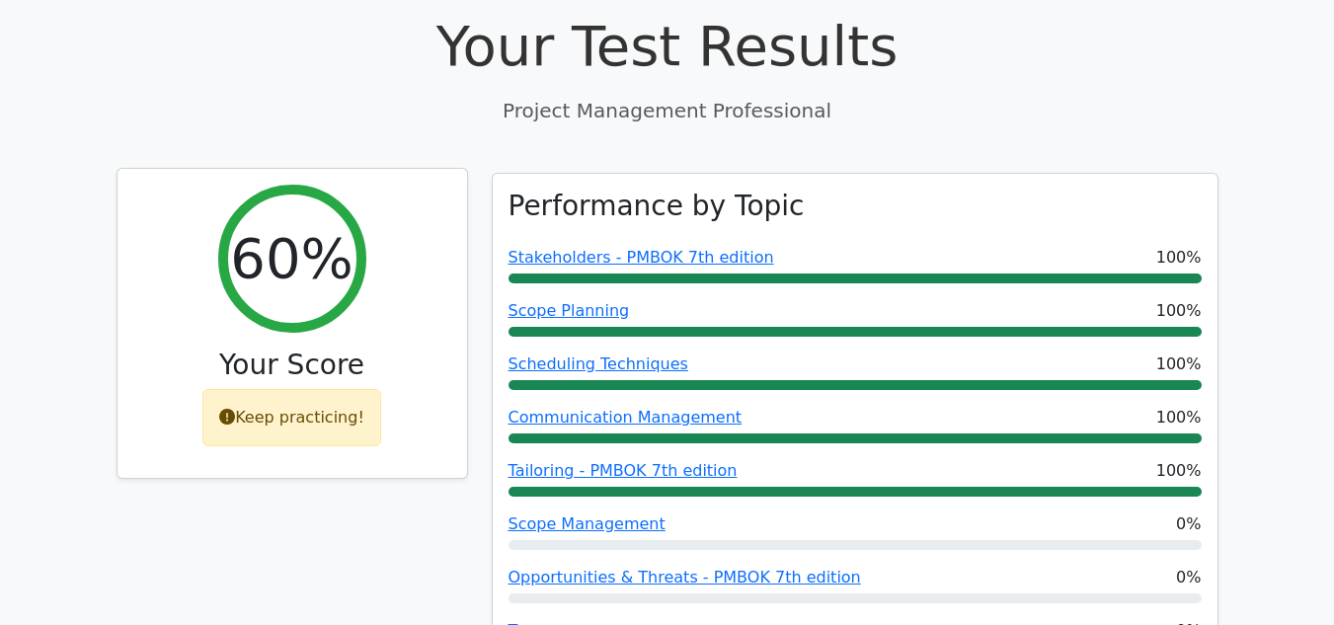
click at [278, 389] on div "Keep practicing!" at bounding box center [291, 417] width 179 height 57
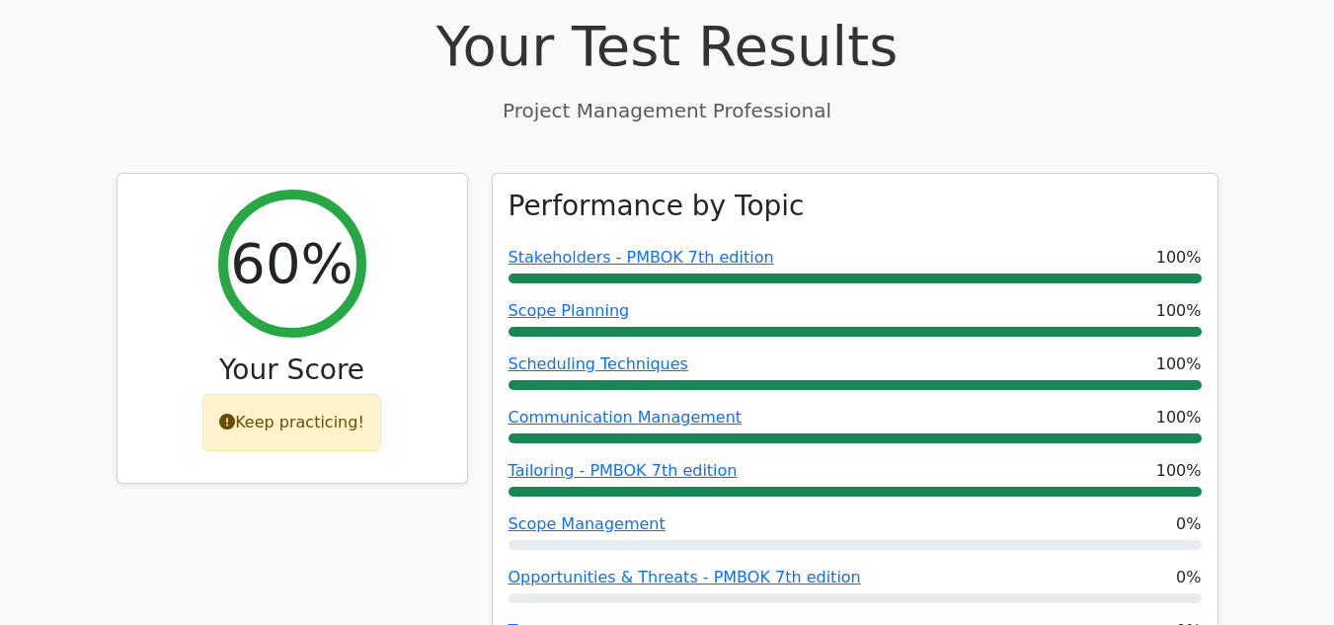
drag, startPoint x: 278, startPoint y: 345, endPoint x: 1002, endPoint y: 68, distance: 774.8
